Goal: Obtain resource: Obtain resource

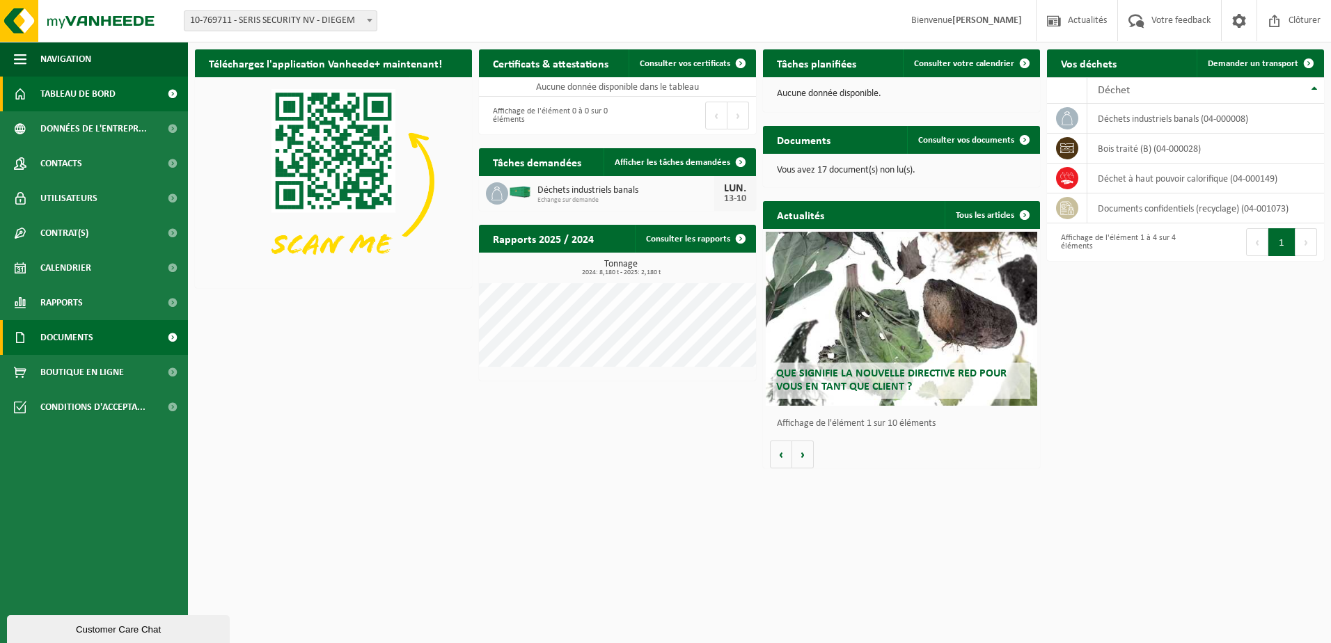
click at [81, 345] on span "Documents" at bounding box center [66, 337] width 53 height 35
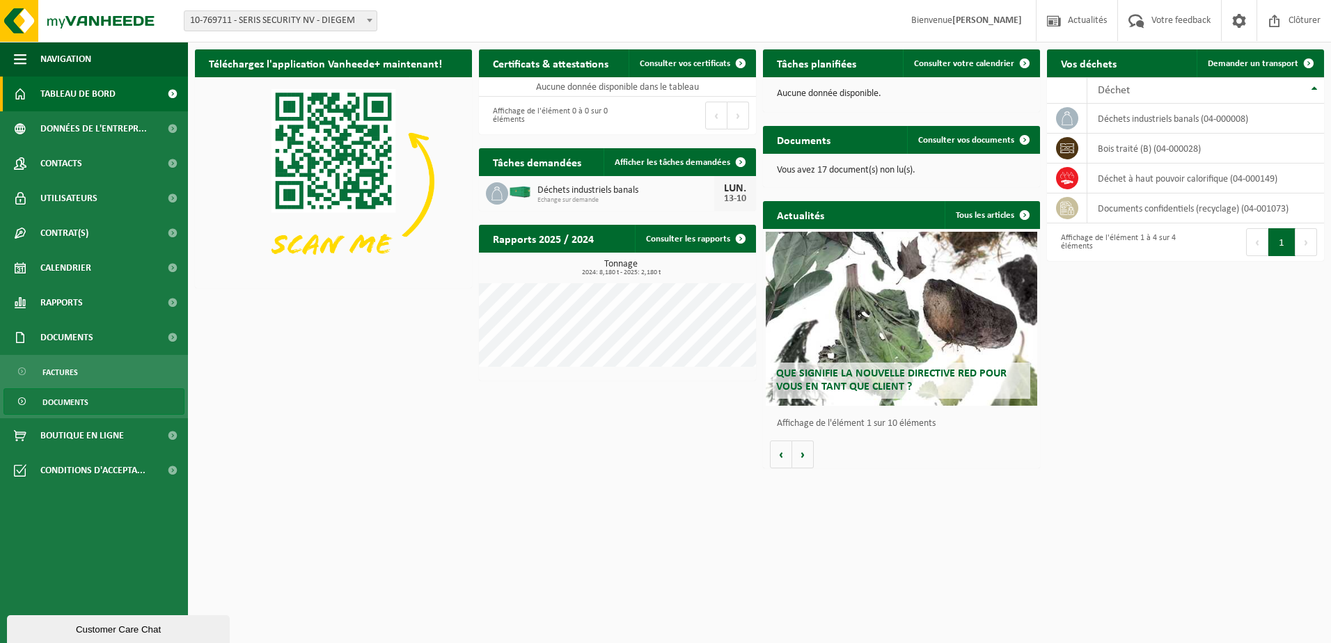
click at [99, 400] on link "Documents" at bounding box center [93, 401] width 181 height 26
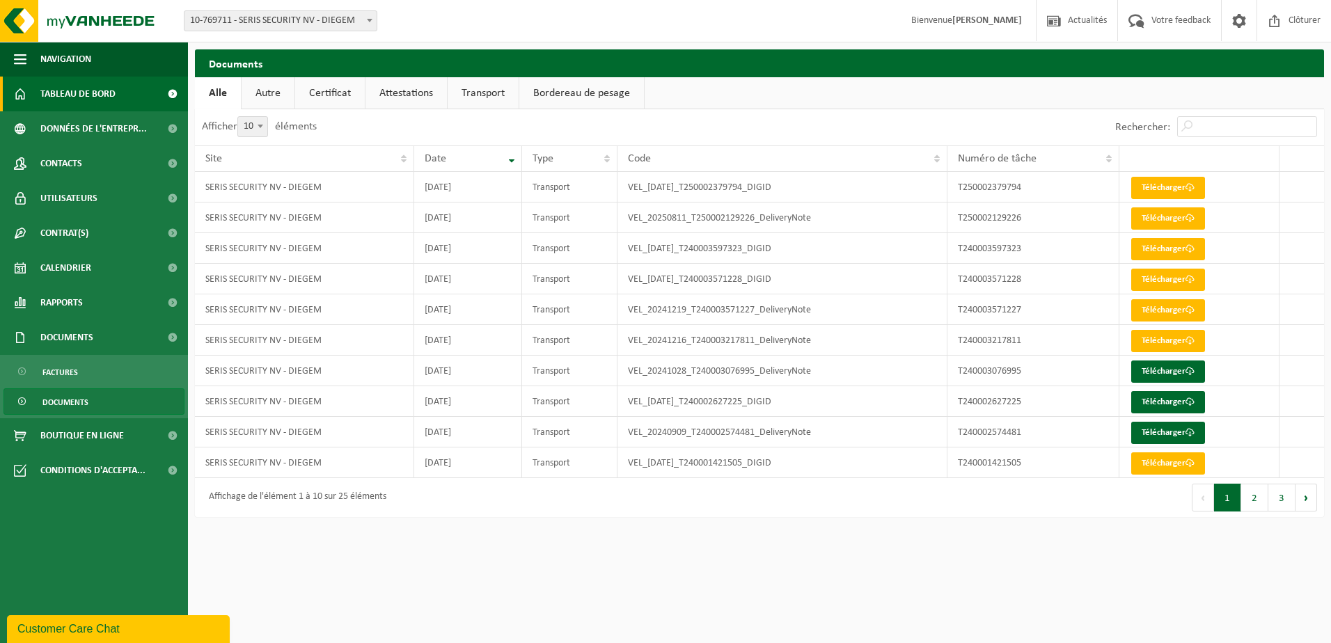
click at [85, 95] on span "Tableau de bord" at bounding box center [77, 94] width 75 height 35
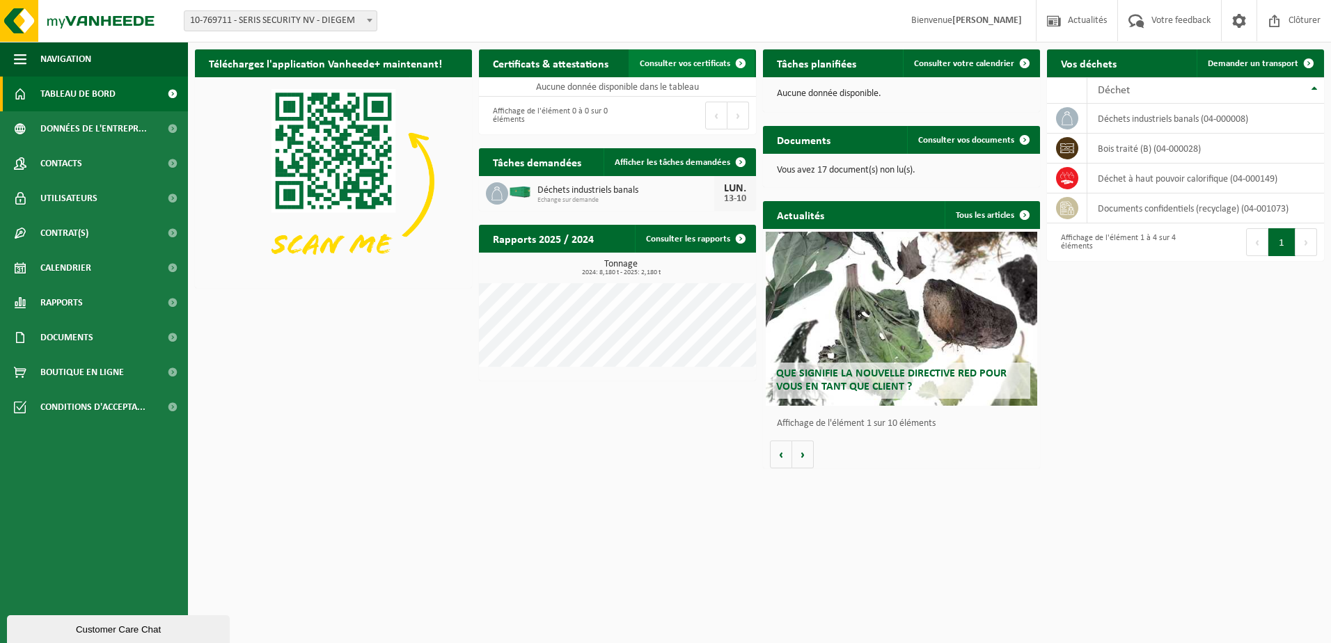
click at [748, 63] on span at bounding box center [741, 63] width 28 height 28
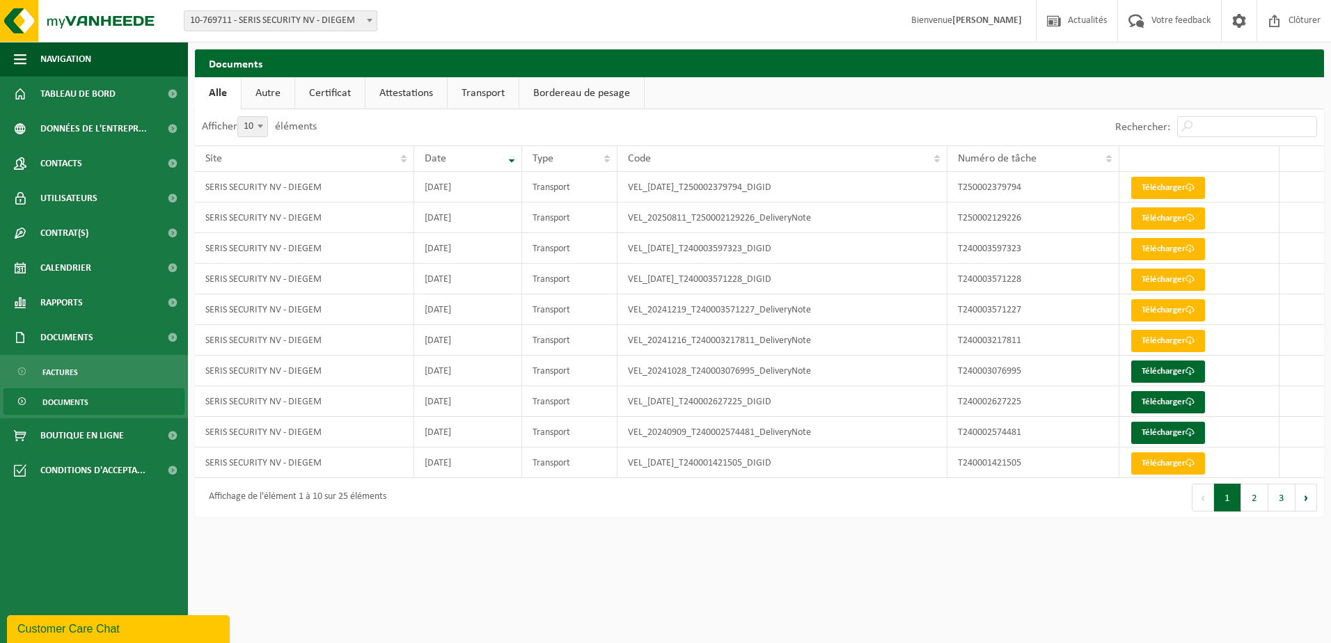
click at [276, 95] on link "Autre" at bounding box center [268, 93] width 53 height 32
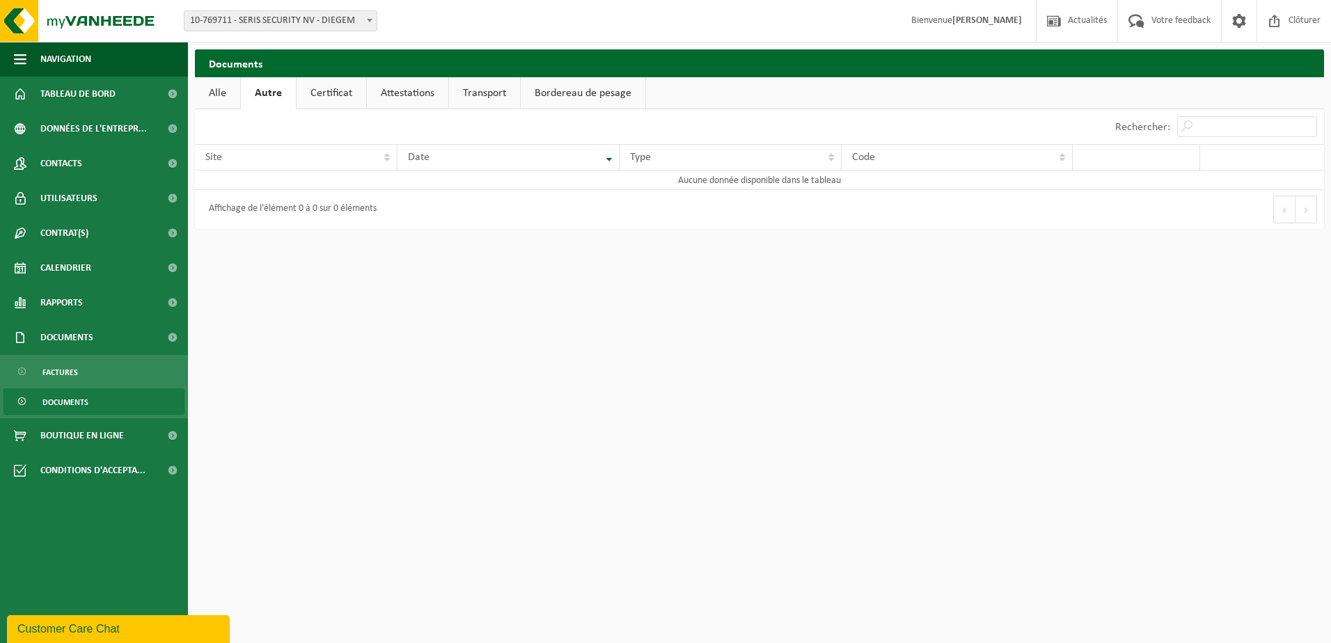
click at [313, 95] on link "Certificat" at bounding box center [331, 93] width 70 height 32
click at [411, 98] on link "Attestations" at bounding box center [405, 93] width 81 height 32
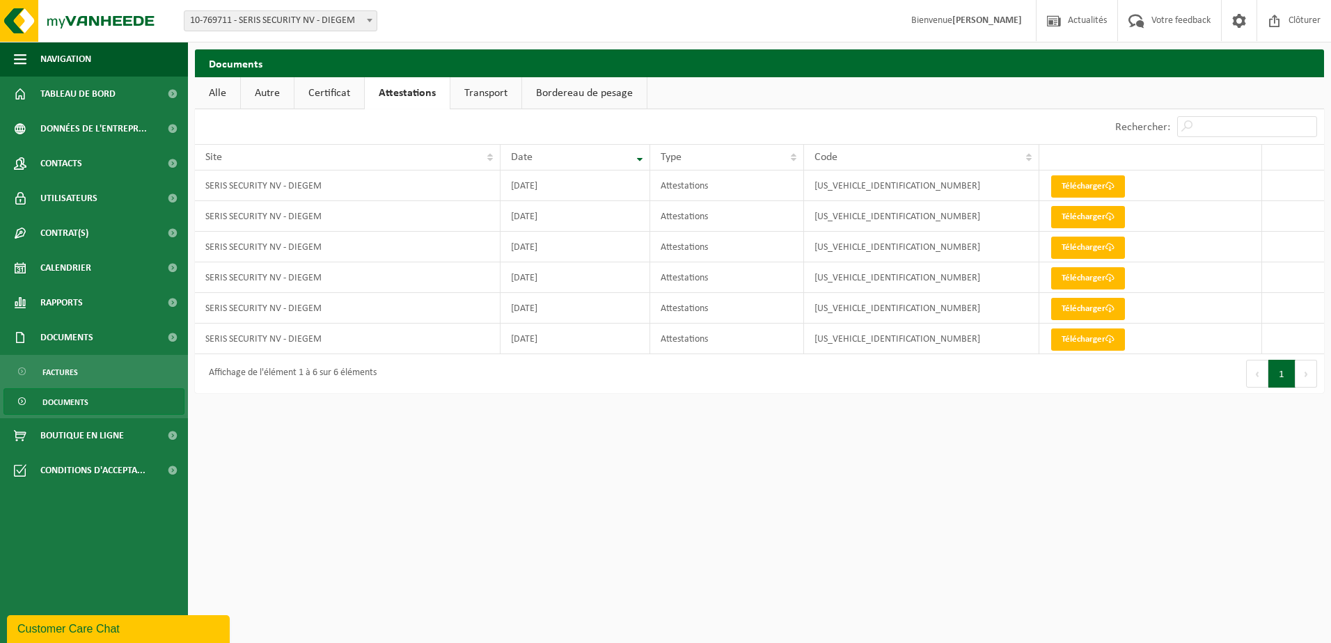
click at [502, 94] on link "Transport" at bounding box center [485, 93] width 71 height 32
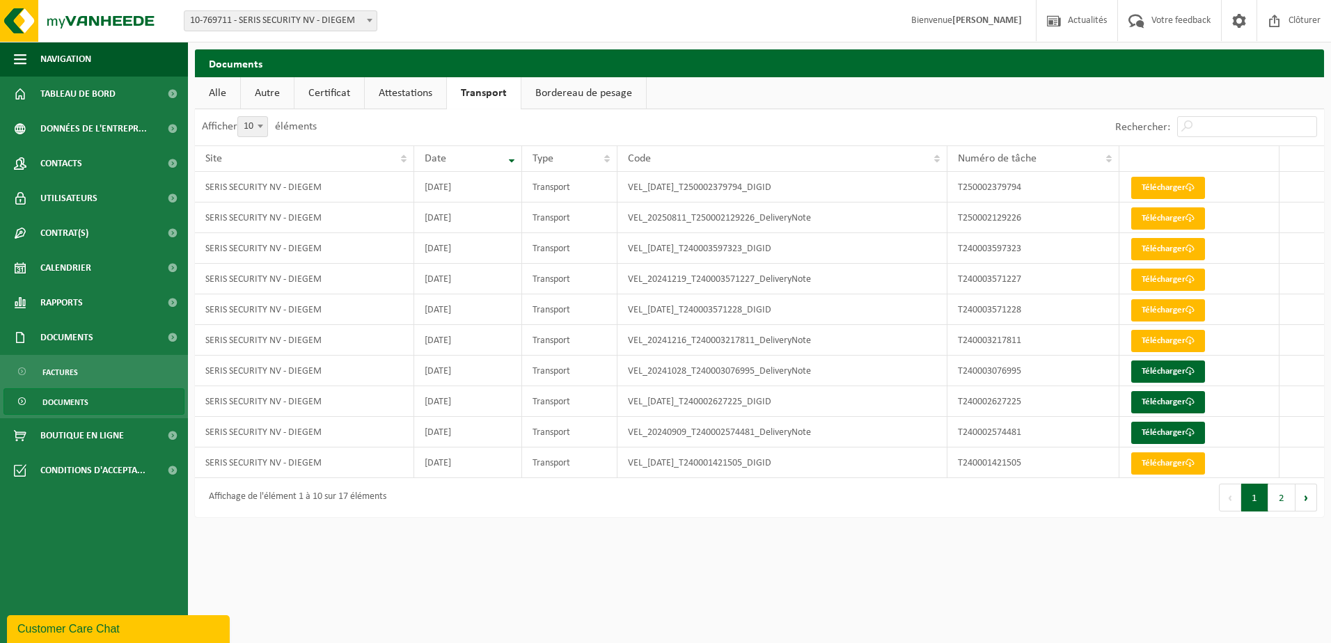
click at [576, 106] on link "Bordereau de pesage" at bounding box center [583, 93] width 125 height 32
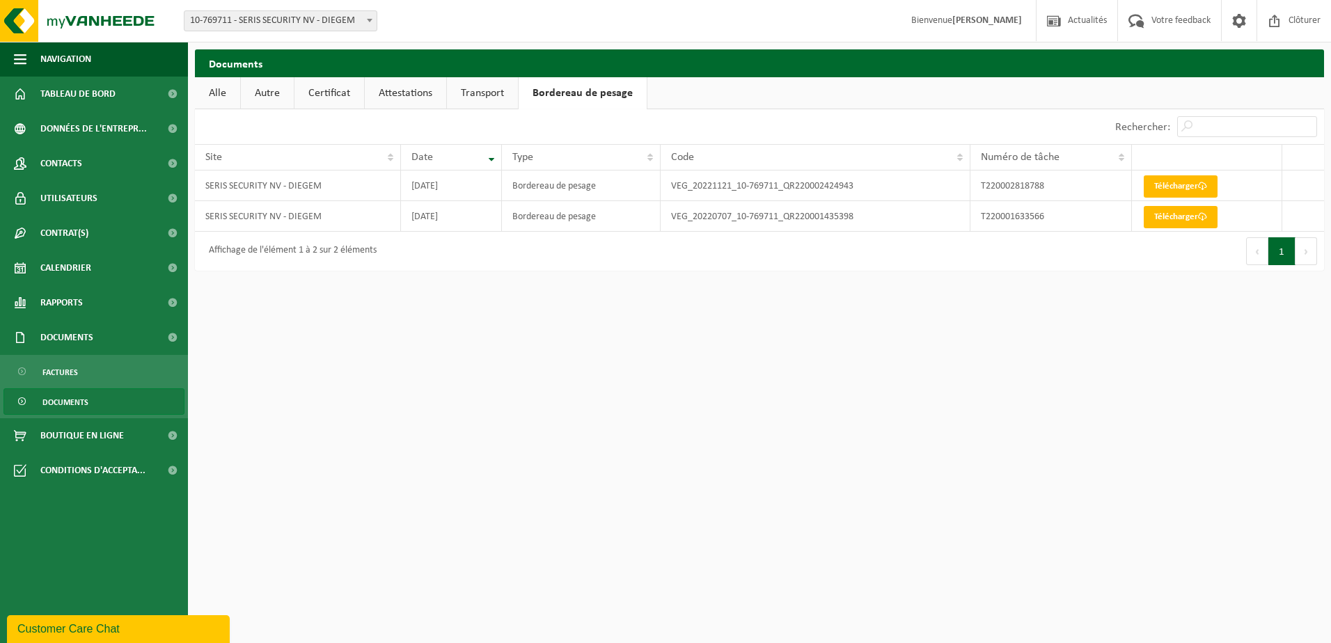
click at [214, 100] on link "Alle" at bounding box center [217, 93] width 45 height 32
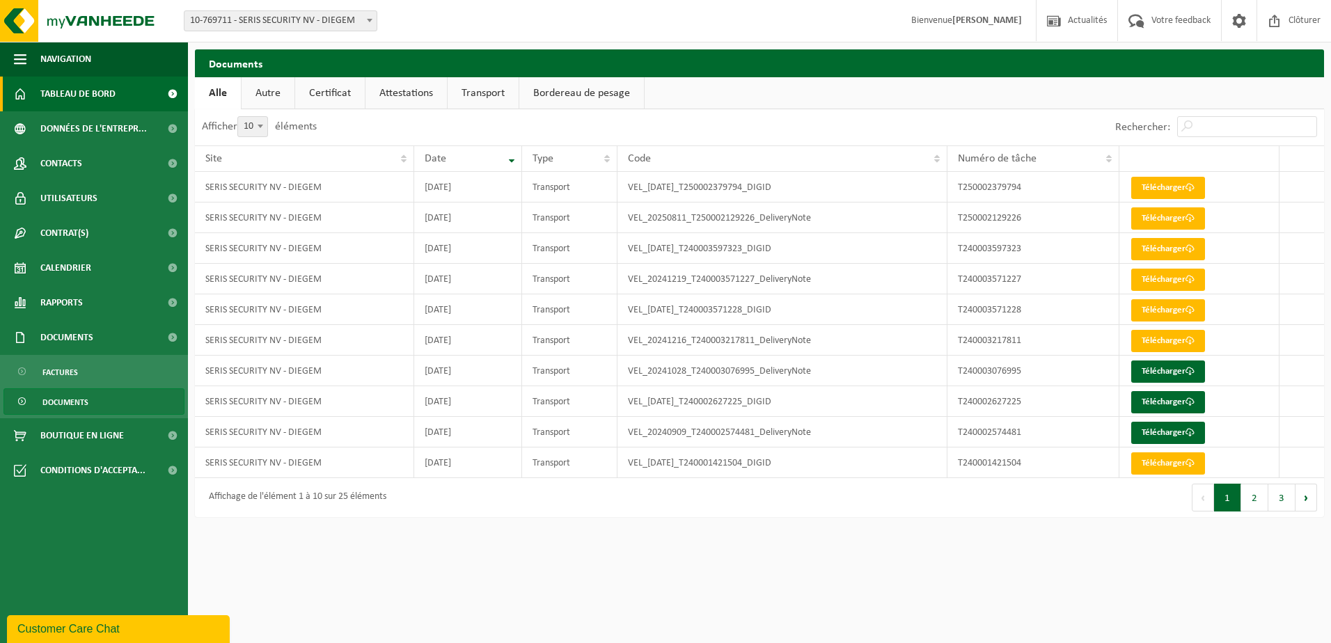
click at [89, 89] on span "Tableau de bord" at bounding box center [77, 94] width 75 height 35
